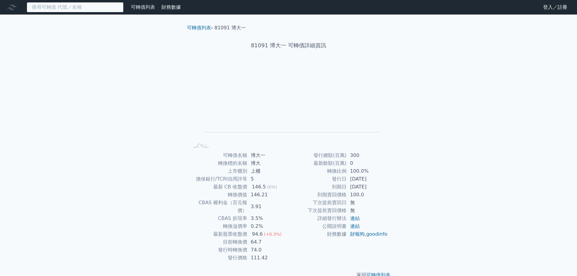
click at [99, 4] on input at bounding box center [75, 7] width 97 height 10
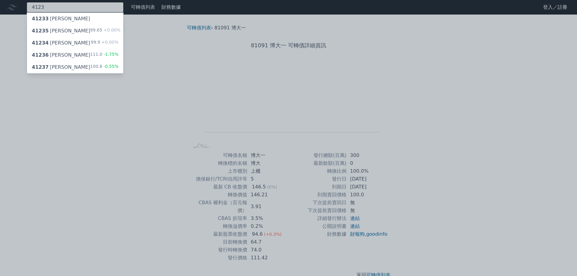
type input "4123"
click at [89, 39] on div "41234 晟德四 99.9 +0.00%" at bounding box center [75, 43] width 96 height 12
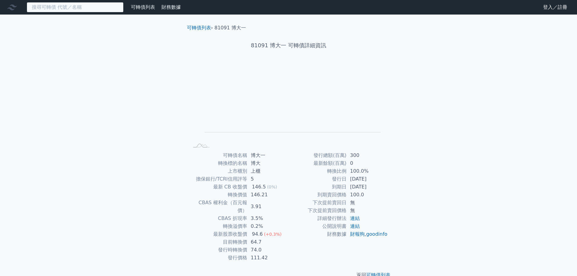
click at [109, 11] on input at bounding box center [75, 7] width 97 height 10
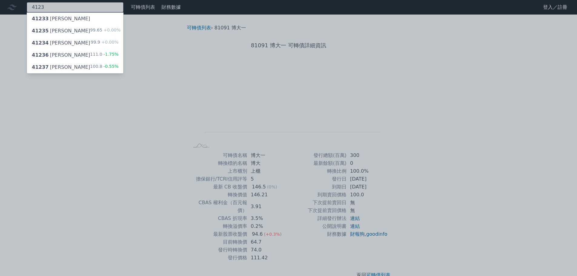
type input "4123"
click at [90, 53] on div "41236 晟德六 111.0 -1.75%" at bounding box center [75, 55] width 96 height 12
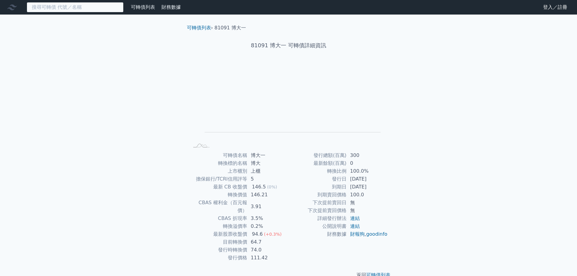
click at [87, 7] on input at bounding box center [75, 7] width 97 height 10
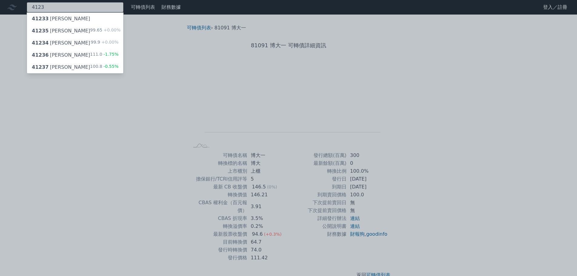
type input "4123"
click at [78, 30] on div "41235 晟德五 99.65 +0.00%" at bounding box center [75, 31] width 96 height 12
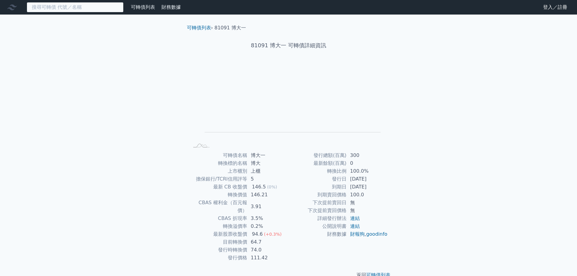
click at [104, 5] on input at bounding box center [75, 7] width 97 height 10
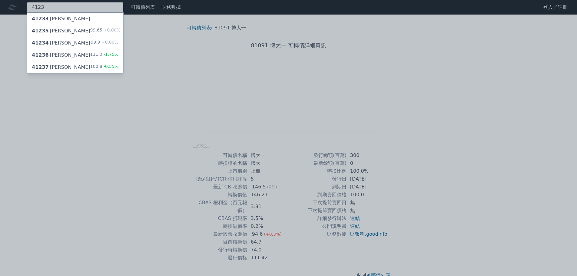
type input "4123"
click at [104, 64] on span "-0.55%" at bounding box center [110, 66] width 16 height 5
